Goal: Transaction & Acquisition: Purchase product/service

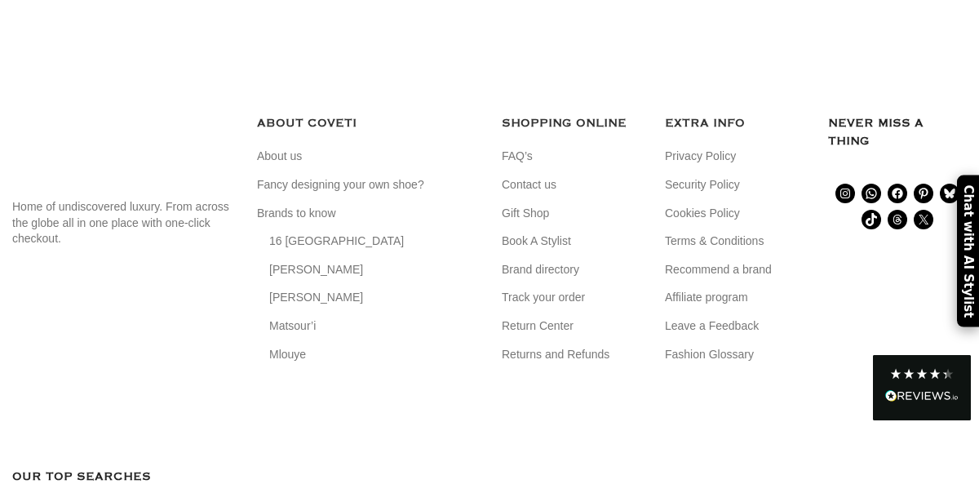
scroll to position [5509, 0]
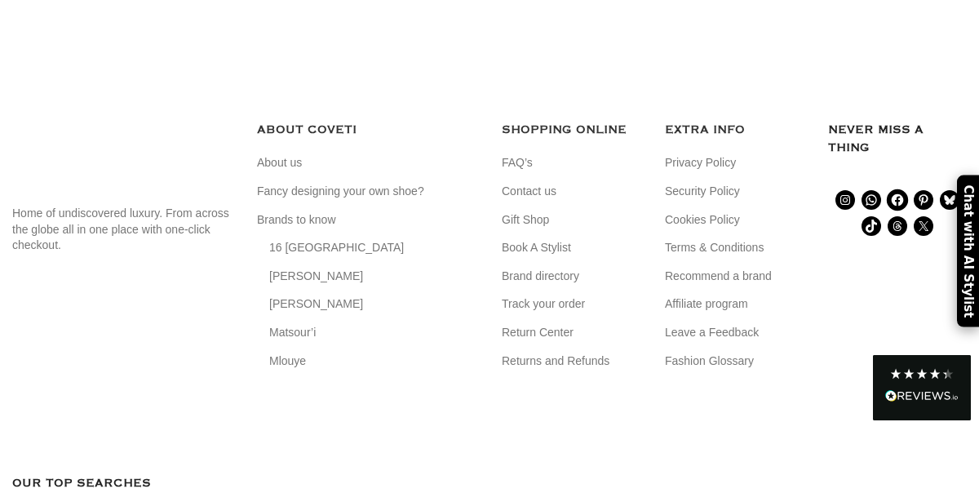
click at [899, 206] on icon at bounding box center [898, 200] width 12 height 12
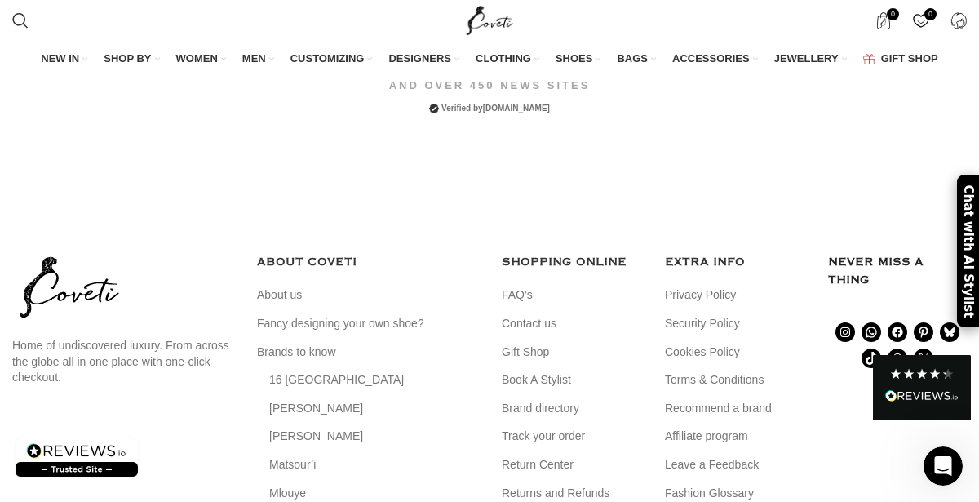
scroll to position [5260, 0]
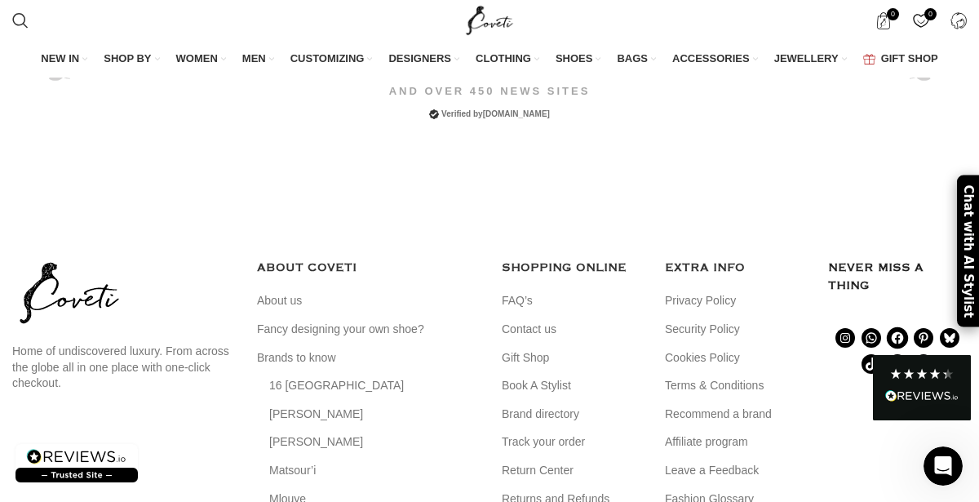
click at [895, 332] on icon at bounding box center [898, 338] width 12 height 12
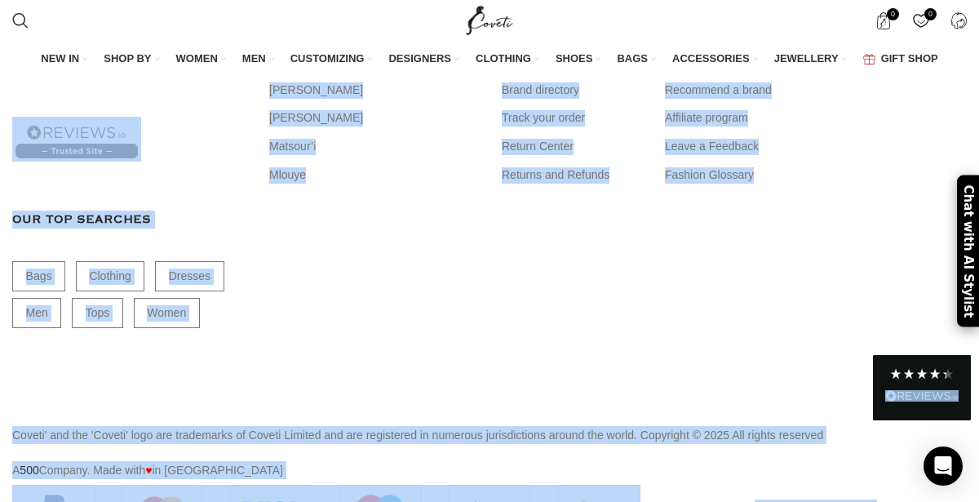
scroll to position [5520, 0]
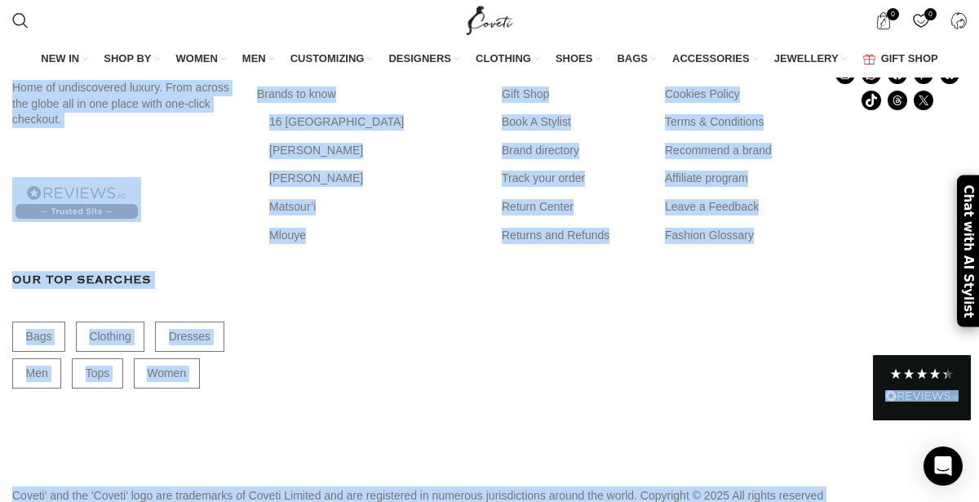
drag, startPoint x: 978, startPoint y: 24, endPoint x: 976, endPoint y: 515, distance: 491.1
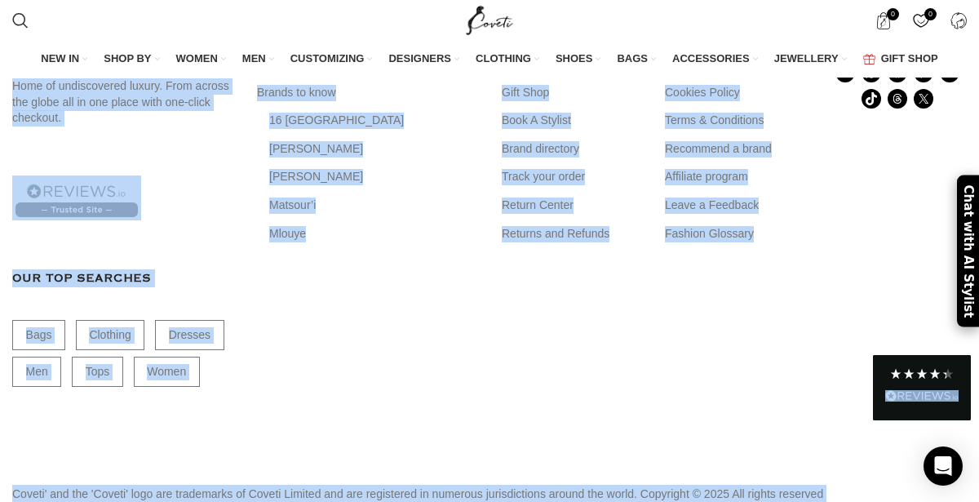
click at [892, 215] on div "Never miss a thing Instagram WhatsApp Facebook Pinterest Bluesky TikTok Threads…" at bounding box center [897, 222] width 163 height 458
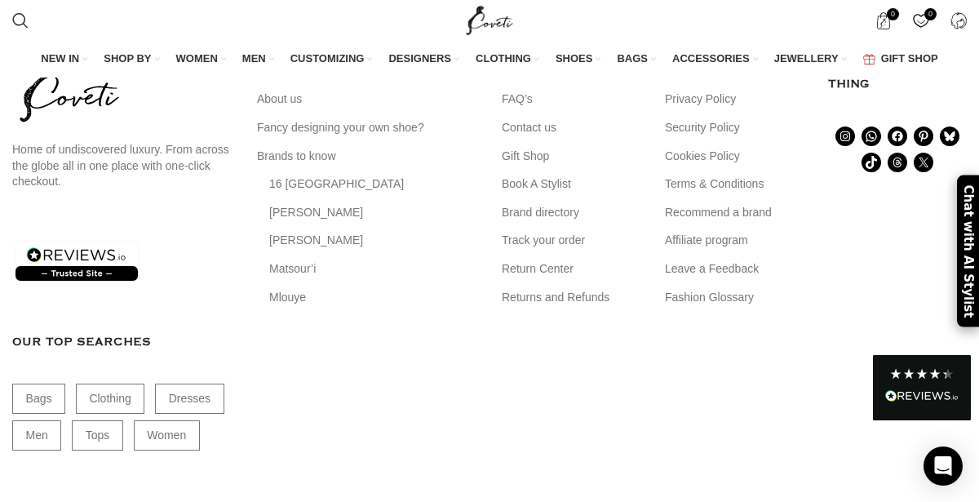
scroll to position [5455, 0]
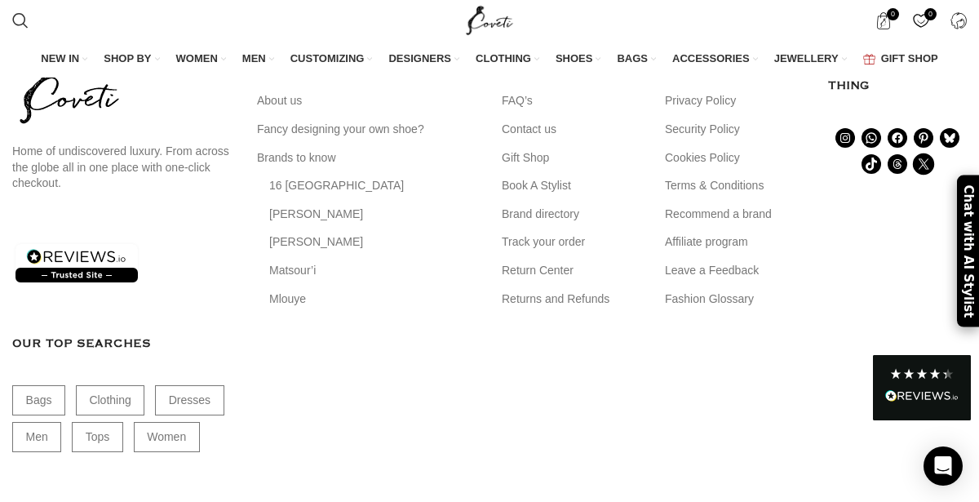
click at [927, 157] on icon at bounding box center [923, 164] width 15 height 15
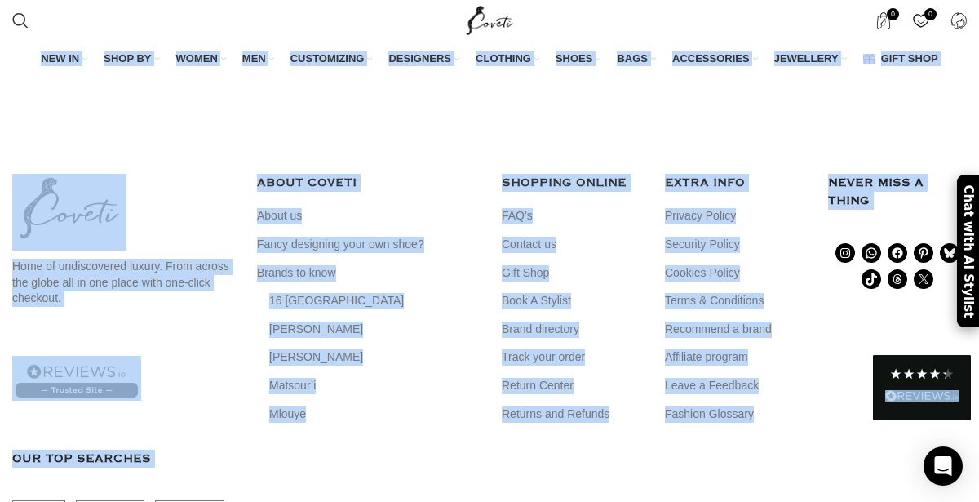
scroll to position [5360, 0]
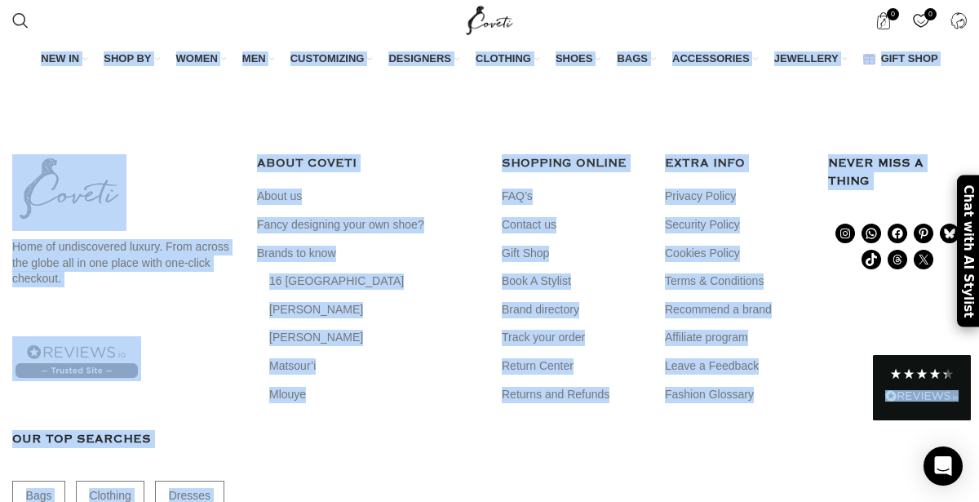
drag, startPoint x: 977, startPoint y: 21, endPoint x: 977, endPoint y: 507, distance: 486.2
click at [847, 226] on icon at bounding box center [845, 233] width 15 height 15
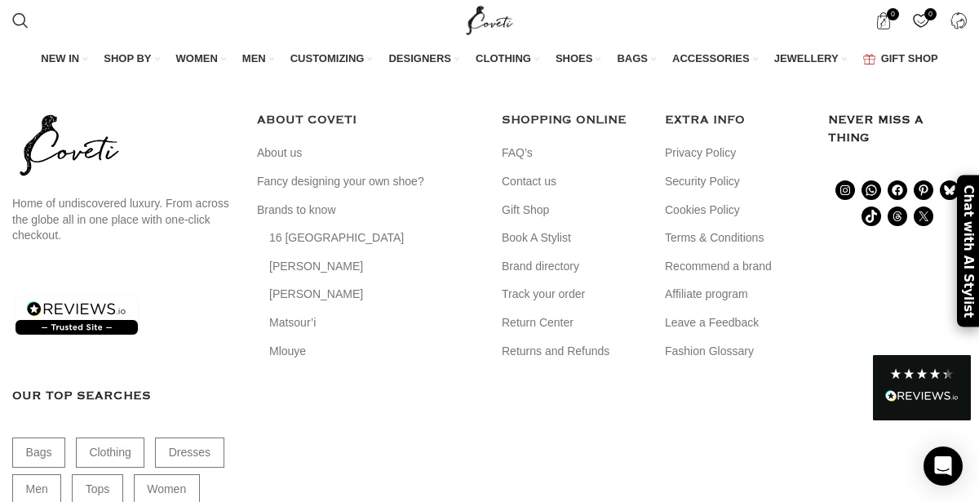
scroll to position [5397, 0]
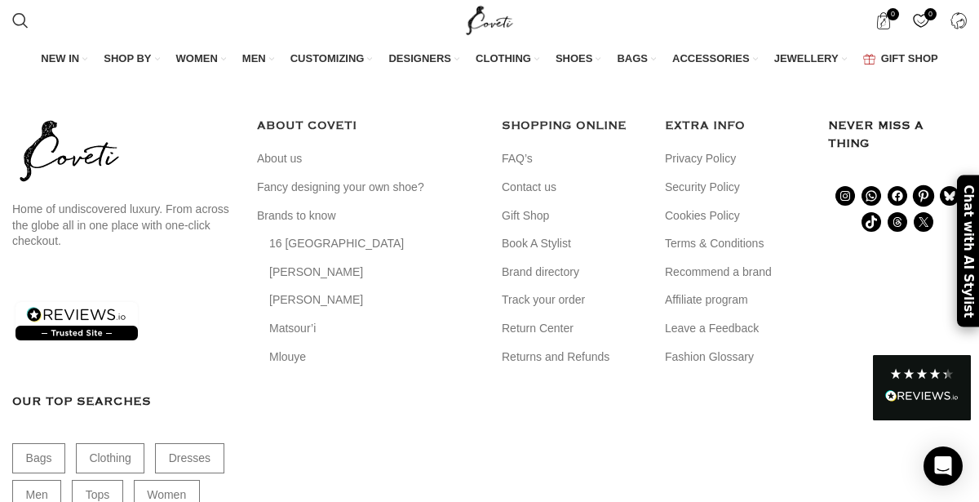
click at [919, 190] on icon at bounding box center [924, 196] width 10 height 12
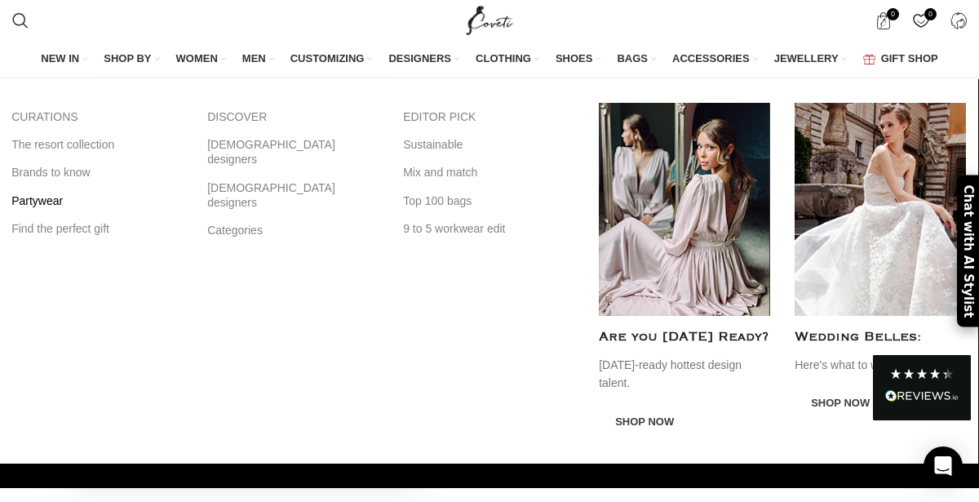
click at [49, 202] on link "Partywear" at bounding box center [96, 201] width 171 height 28
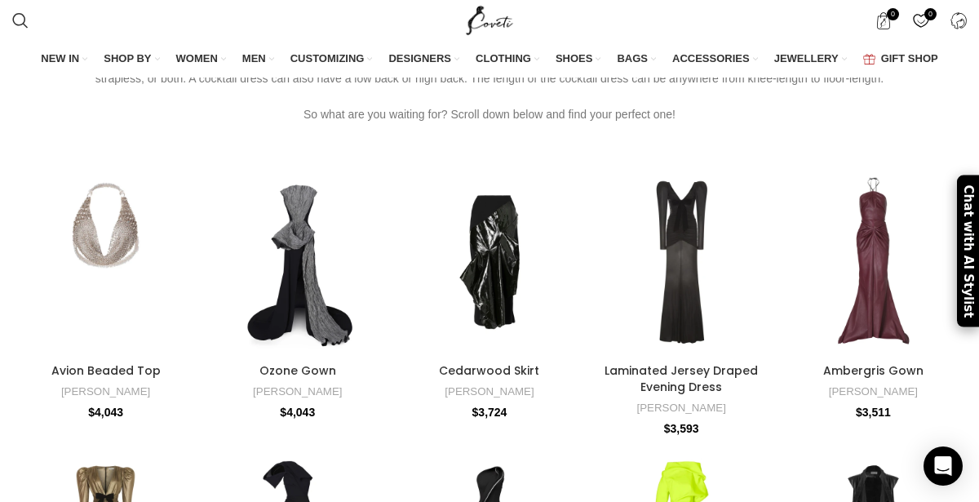
scroll to position [148, 0]
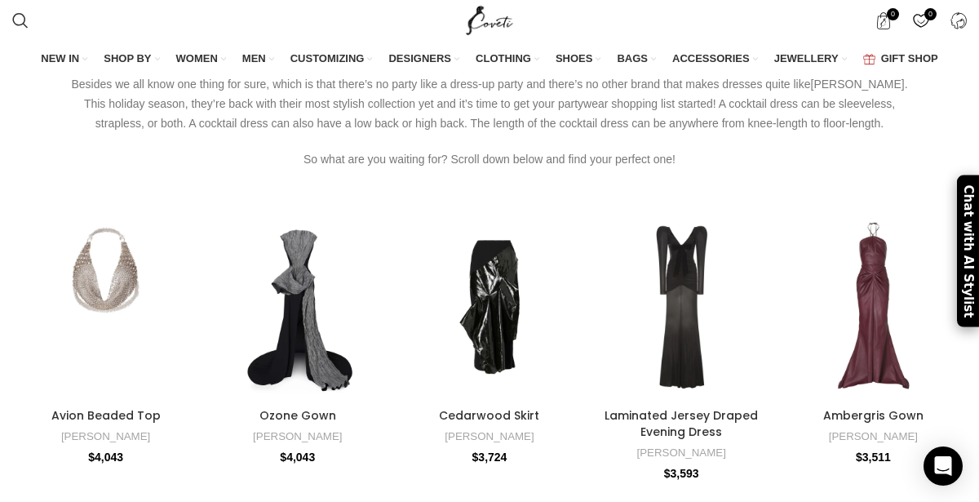
click at [378, 319] on div at bounding box center [378, 306] width 24 height 24
